Goal: Information Seeking & Learning: Learn about a topic

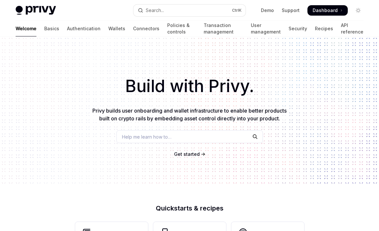
scroll to position [286, 0]
